Goal: Task Accomplishment & Management: Manage account settings

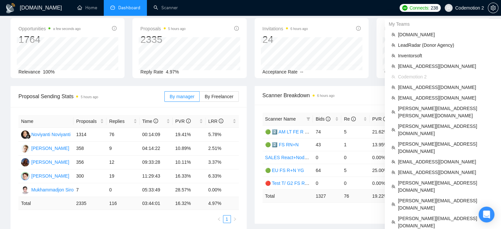
scroll to position [30, 0]
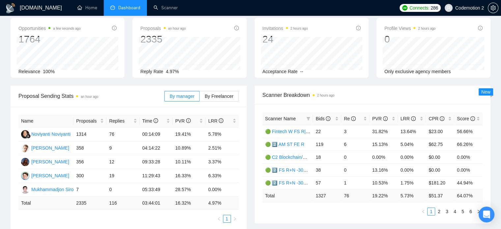
scroll to position [30, 0]
click at [374, 76] on div "Profile Views 2 hours ago 0 Only exclusive agency members" at bounding box center [433, 48] width 122 height 60
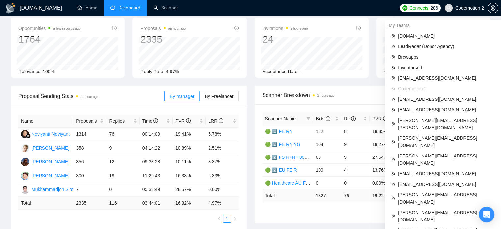
click at [452, 2] on span "Codemotion 2" at bounding box center [463, 7] width 47 height 21
click at [408, 59] on span "Brewapps" at bounding box center [446, 56] width 96 height 7
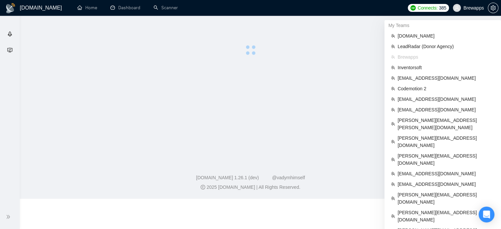
scroll to position [46, 0]
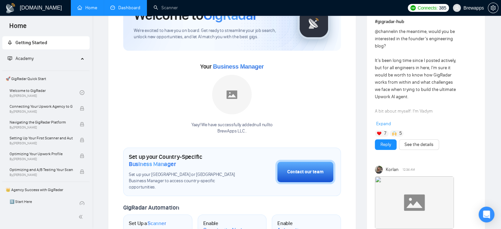
click at [138, 6] on link "Dashboard" at bounding box center [125, 8] width 30 height 6
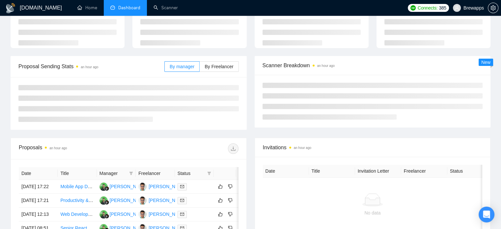
type input "2025-09-14"
type input "2025-10-14"
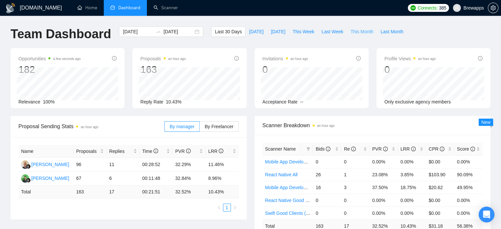
click at [352, 31] on span "This Month" at bounding box center [361, 31] width 23 height 7
type input "2025-10-01"
type input "2025-10-31"
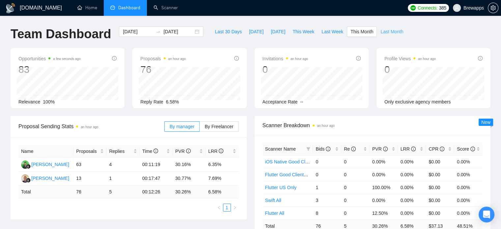
click at [382, 32] on span "Last Month" at bounding box center [391, 31] width 23 height 7
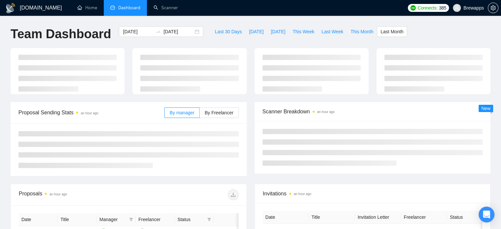
type input "2025-09-01"
type input "2025-09-30"
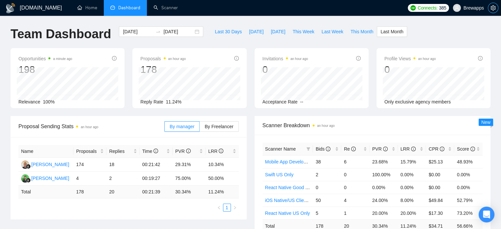
click at [492, 9] on icon "setting" at bounding box center [492, 7] width 5 height 5
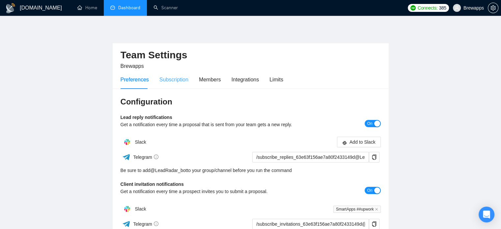
click at [180, 85] on div "Subscription" at bounding box center [173, 79] width 29 height 19
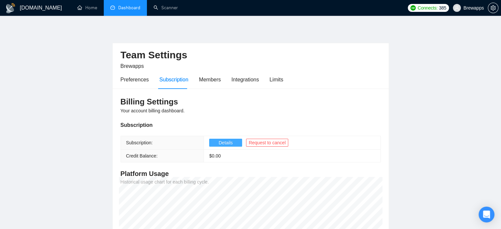
click at [219, 143] on span "Details" at bounding box center [226, 142] width 14 height 7
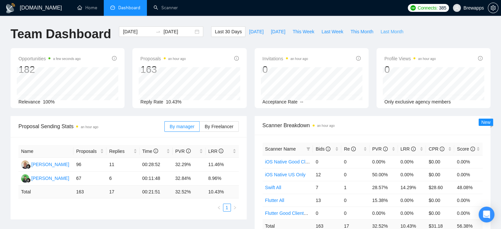
click at [387, 34] on span "Last Month" at bounding box center [391, 31] width 23 height 7
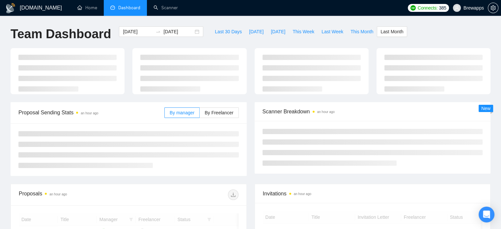
type input "2025-09-01"
type input "2025-09-30"
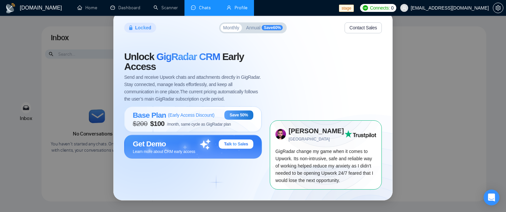
click at [228, 5] on link "Profile" at bounding box center [236, 8] width 21 height 6
